Goal: Book appointment/travel/reservation

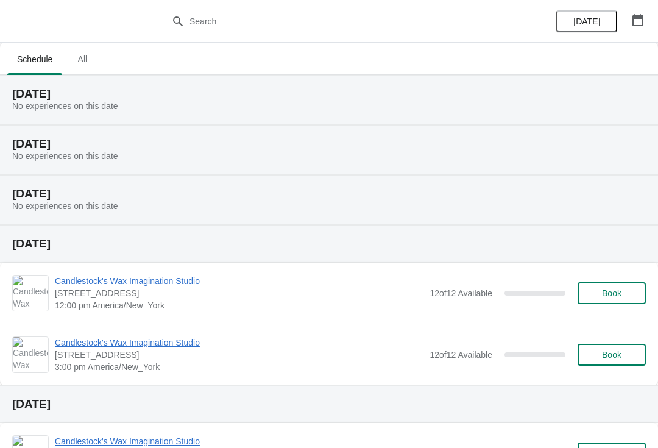
click at [599, 358] on span "Book" at bounding box center [612, 355] width 46 height 10
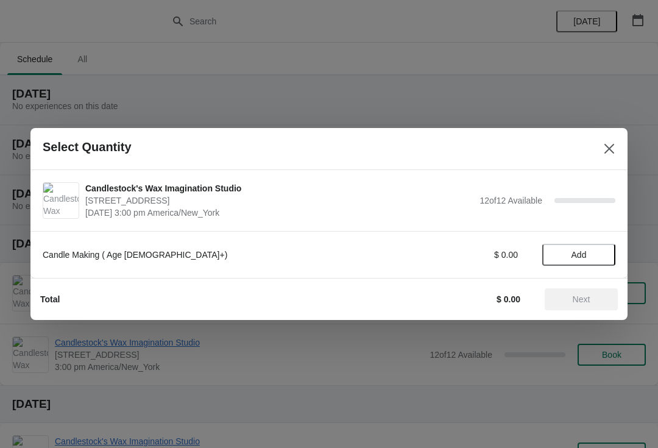
click at [578, 255] on span "Add" at bounding box center [579, 255] width 15 height 10
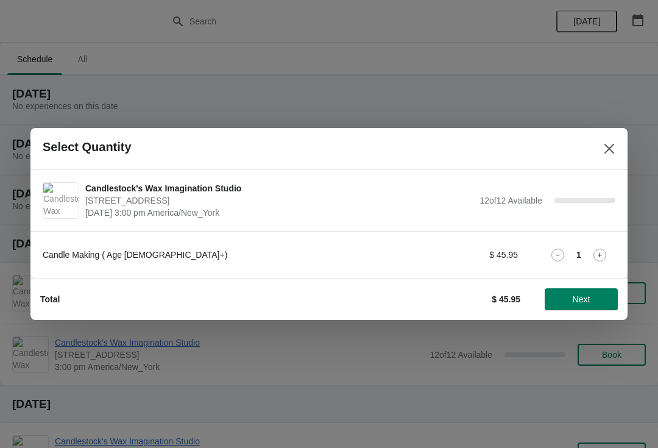
click at [596, 255] on icon at bounding box center [600, 255] width 13 height 13
click at [606, 246] on div "Candle Making ( Age [DEMOGRAPHIC_DATA]+) $ 91.90 2" at bounding box center [329, 255] width 573 height 22
click at [597, 256] on icon at bounding box center [600, 255] width 13 height 13
click at [597, 303] on span "Next" at bounding box center [582, 299] width 54 height 10
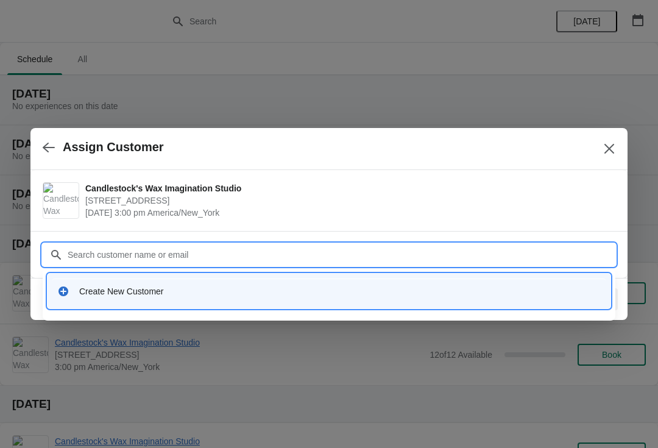
click at [240, 296] on div "Create New Customer" at bounding box center [340, 291] width 522 height 12
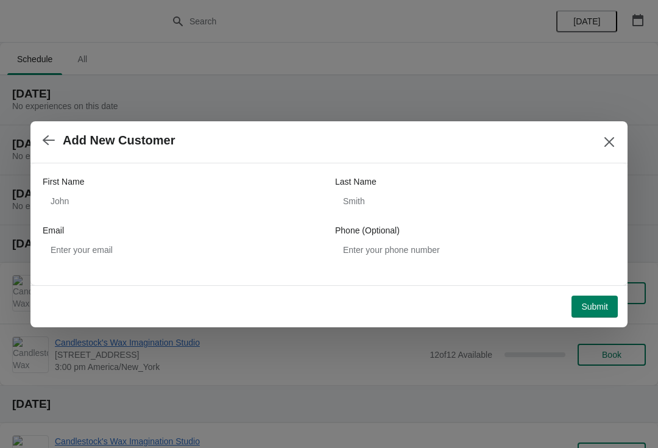
click at [90, 176] on div "First Name" at bounding box center [183, 182] width 280 height 12
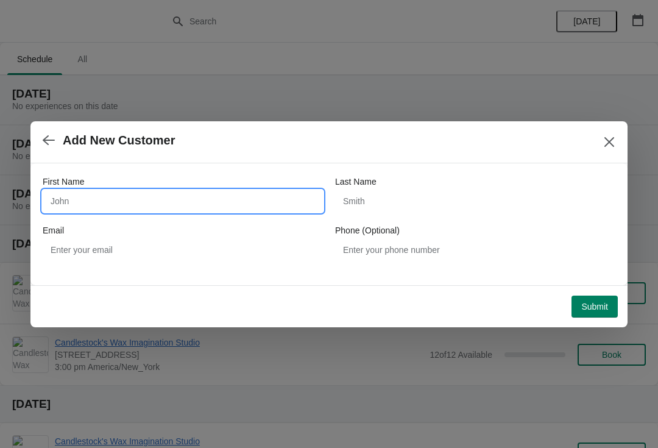
click at [90, 199] on input "First Name" at bounding box center [183, 201] width 280 height 22
type input "[PERSON_NAME]"
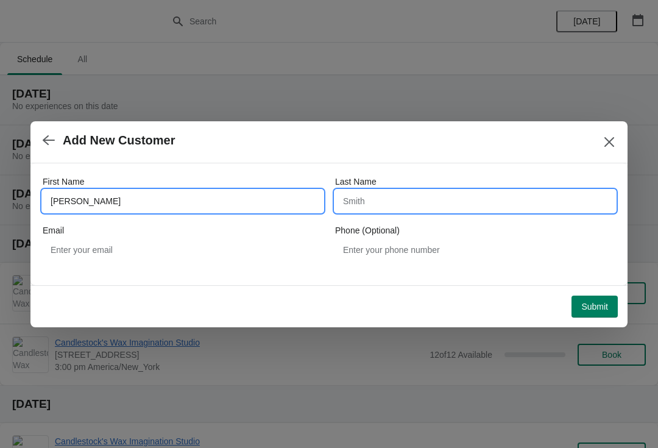
click at [412, 205] on input "Last Name" at bounding box center [475, 201] width 280 height 22
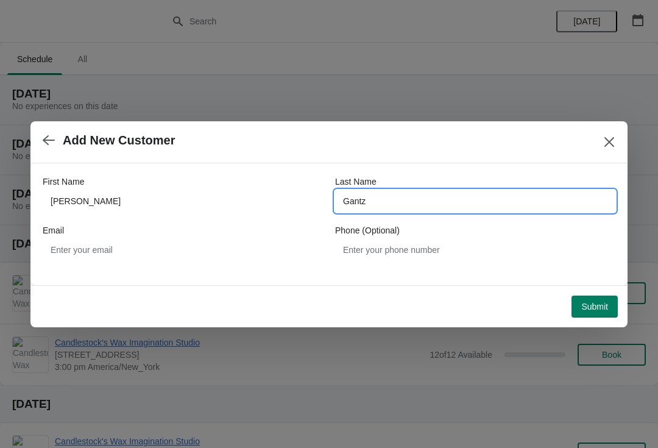
type input "Gantz"
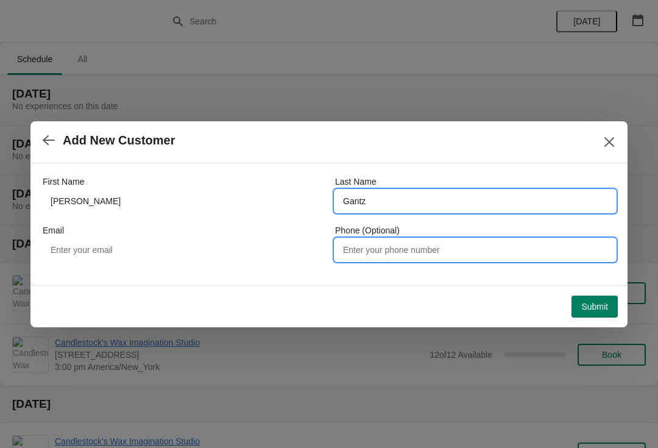
click at [406, 254] on input "Phone (Optional)" at bounding box center [475, 250] width 280 height 22
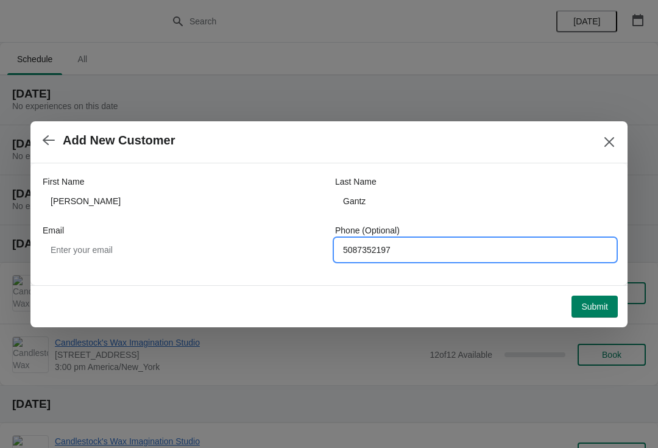
type input "5087352197"
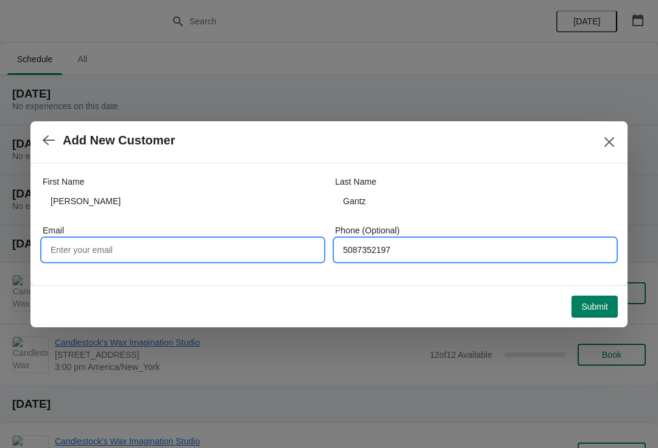
click at [65, 240] on input "Email" at bounding box center [183, 250] width 280 height 22
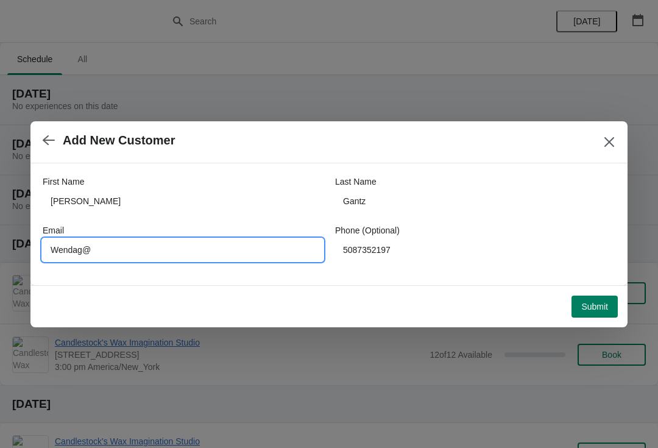
click at [219, 246] on input "Wendag@" at bounding box center [183, 250] width 280 height 22
click at [258, 241] on input "[EMAIL_ADDRESS]" at bounding box center [183, 250] width 280 height 22
click at [221, 257] on input "[EMAIL_ADDRESS]" at bounding box center [183, 250] width 280 height 22
type input "[EMAIL_ADDRESS][DOMAIN_NAME]"
click at [593, 304] on span "Submit" at bounding box center [594, 307] width 27 height 10
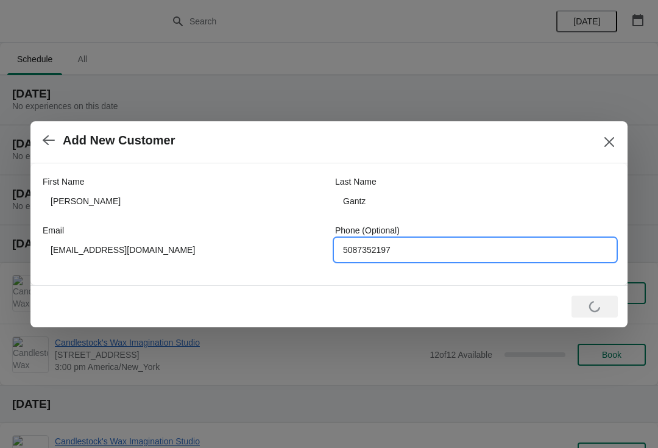
click at [384, 258] on input "5087352197" at bounding box center [475, 250] width 280 height 22
click at [409, 165] on div "First Name [PERSON_NAME] Last Name [PERSON_NAME] Email [EMAIL_ADDRESS][DOMAIN_N…" at bounding box center [329, 218] width 573 height 110
click at [420, 243] on input "5087352197" at bounding box center [475, 250] width 280 height 22
click at [378, 253] on input "5087352197" at bounding box center [475, 250] width 280 height 22
click at [378, 254] on input "5087352197" at bounding box center [475, 250] width 280 height 22
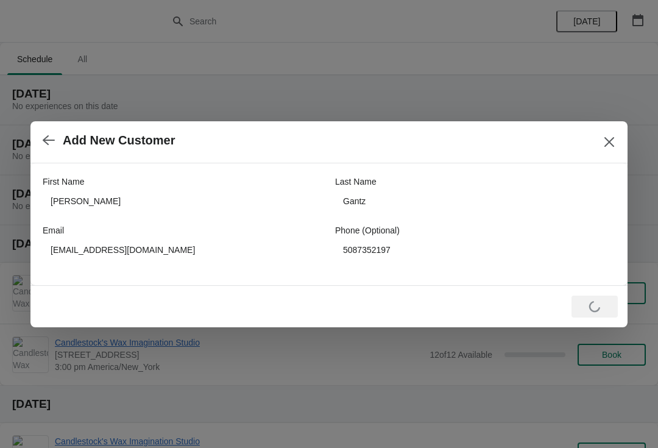
click at [611, 149] on button "Close" at bounding box center [610, 142] width 22 height 22
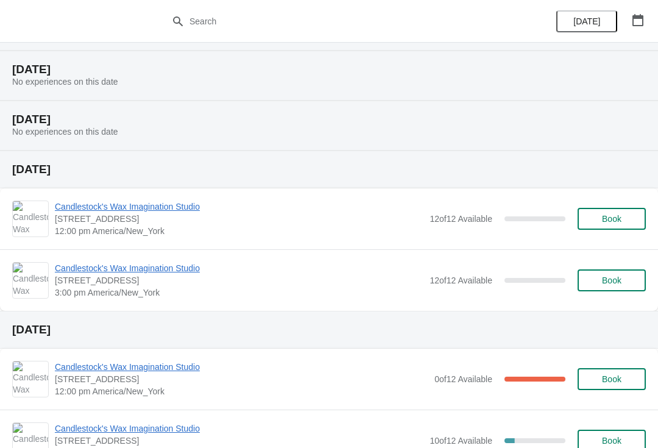
scroll to position [79, 0]
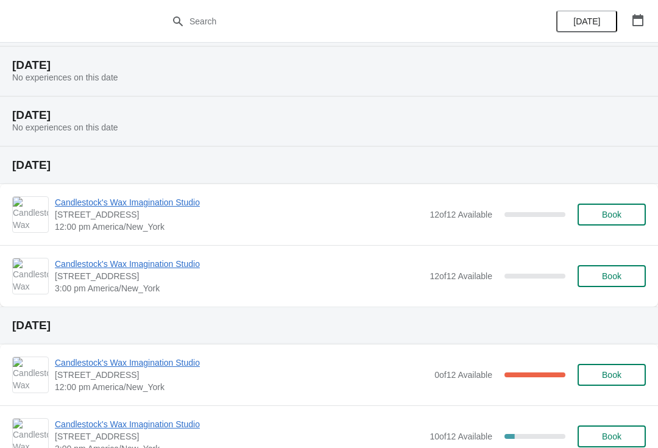
click at [617, 272] on span "Book" at bounding box center [612, 276] width 20 height 10
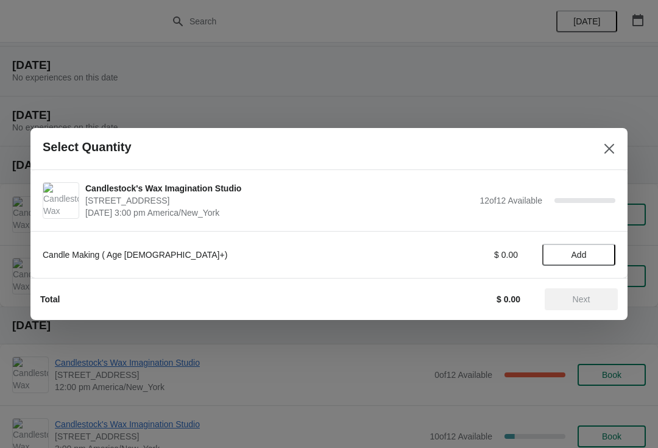
click at [581, 250] on span "Add" at bounding box center [579, 255] width 15 height 10
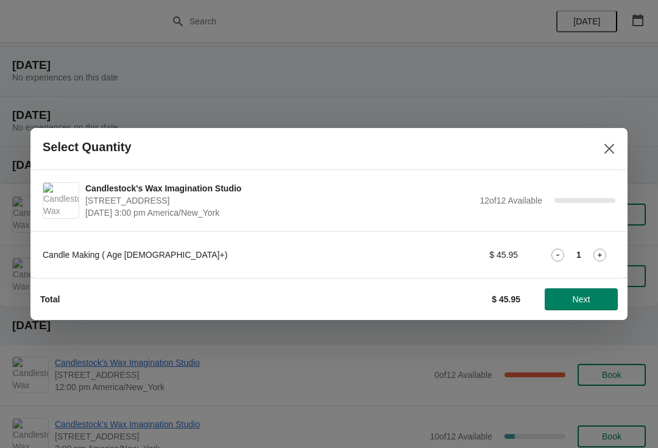
click at [586, 253] on div "1" at bounding box center [578, 255] width 73 height 13
click at [603, 253] on icon at bounding box center [600, 255] width 13 height 13
click at [601, 251] on icon at bounding box center [600, 255] width 13 height 13
click at [580, 297] on span "Next" at bounding box center [582, 299] width 18 height 10
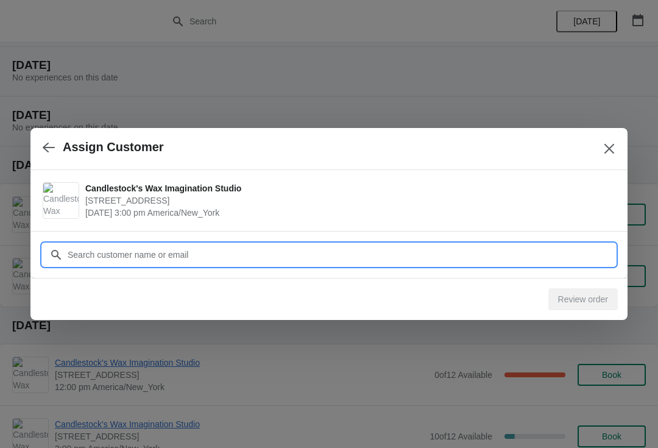
click at [422, 257] on input "Customer" at bounding box center [341, 255] width 549 height 22
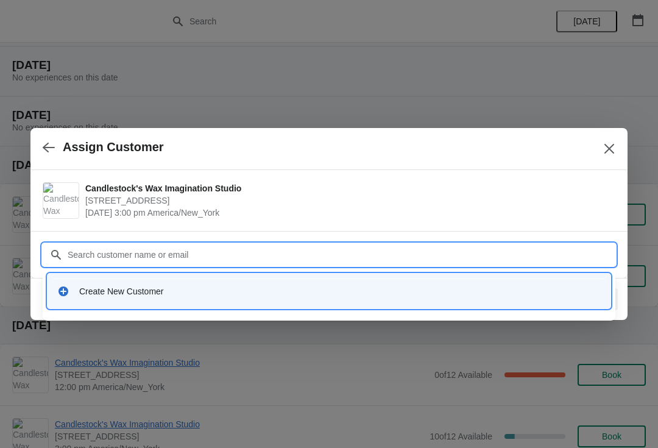
click at [213, 296] on div "Create New Customer" at bounding box center [340, 291] width 522 height 12
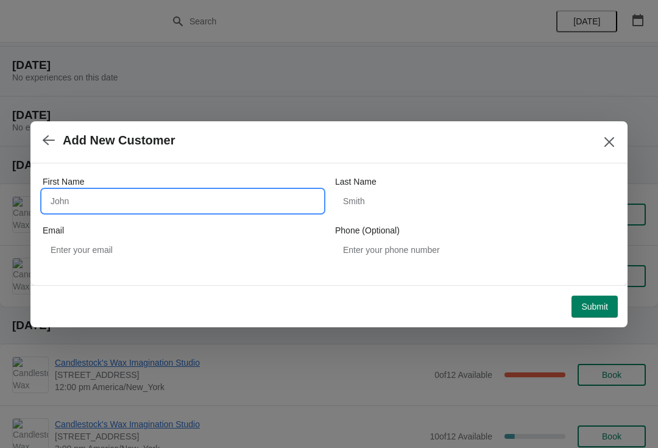
click at [188, 197] on input "First Name" at bounding box center [183, 201] width 280 height 22
type input "[PERSON_NAME]"
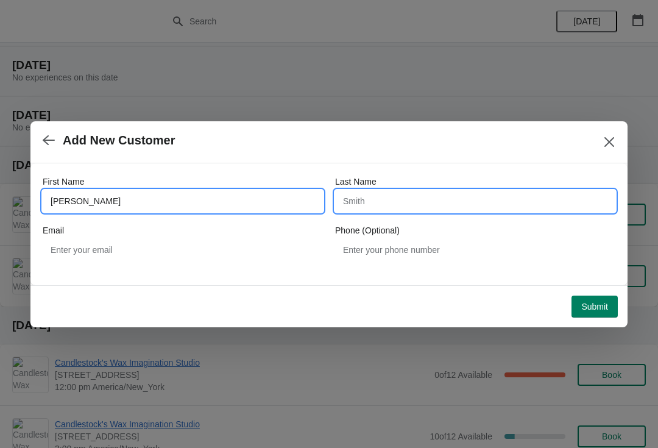
click at [412, 199] on input "Last Name" at bounding box center [475, 201] width 280 height 22
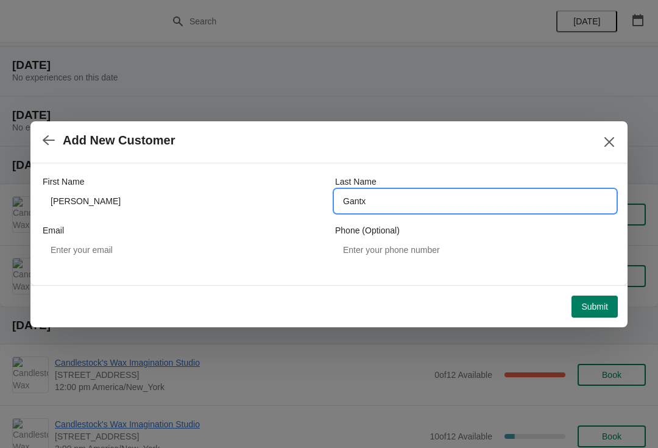
click at [229, 235] on div "Email" at bounding box center [183, 230] width 280 height 12
click at [418, 211] on input "Gantx" at bounding box center [475, 201] width 280 height 22
type input "Gantz"
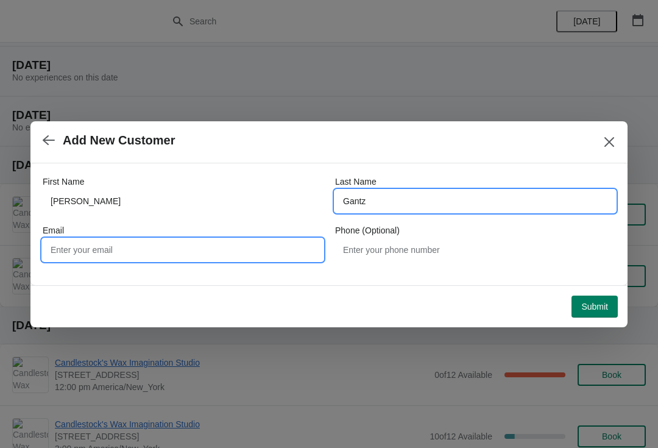
click at [214, 245] on input "Email" at bounding box center [183, 250] width 280 height 22
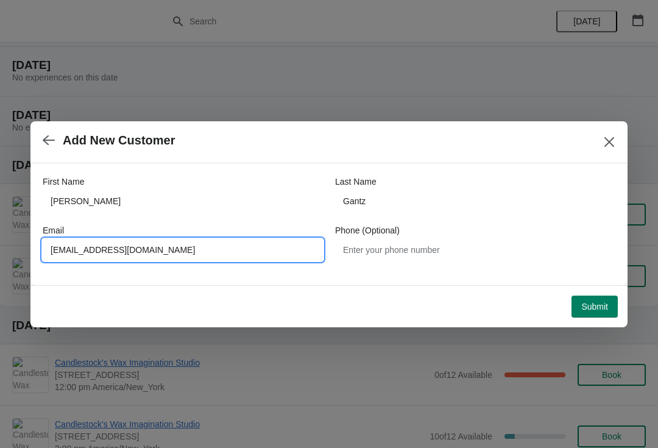
type input "[EMAIL_ADDRESS][DOMAIN_NAME]"
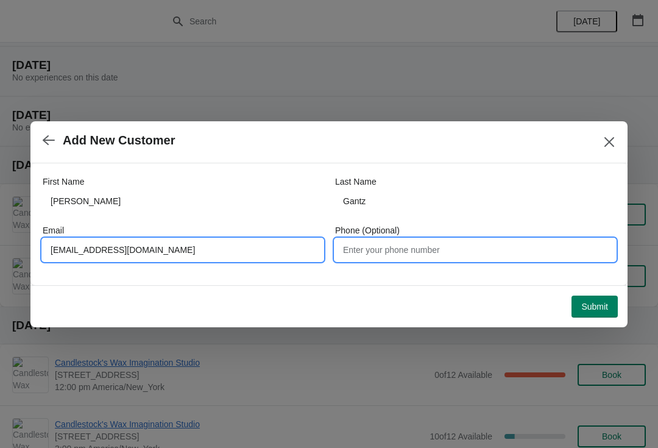
click at [421, 252] on input "Phone (Optional)" at bounding box center [475, 250] width 280 height 22
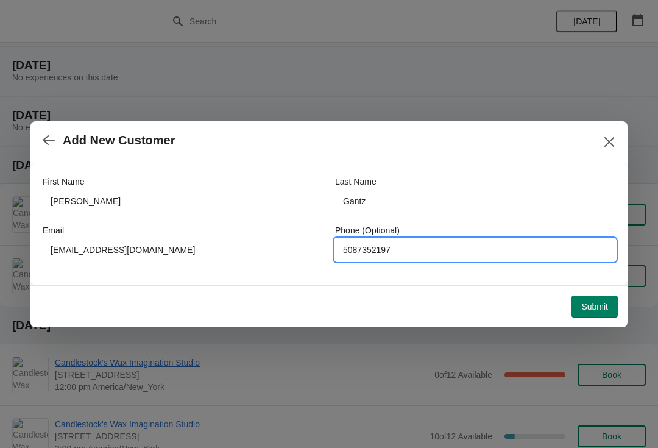
type input "5087352197"
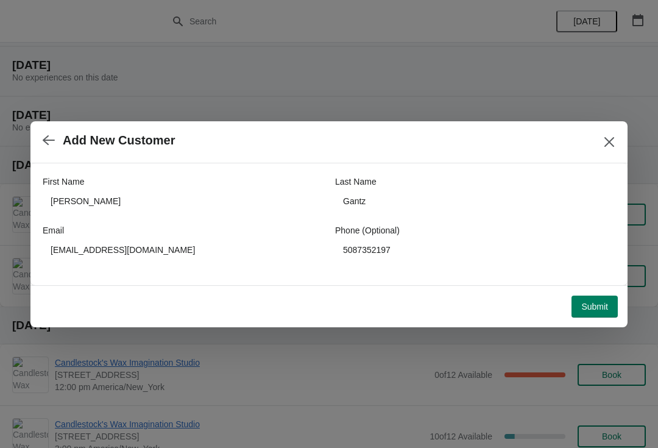
click at [588, 308] on span "Submit" at bounding box center [594, 307] width 27 height 10
